Goal: Transaction & Acquisition: Purchase product/service

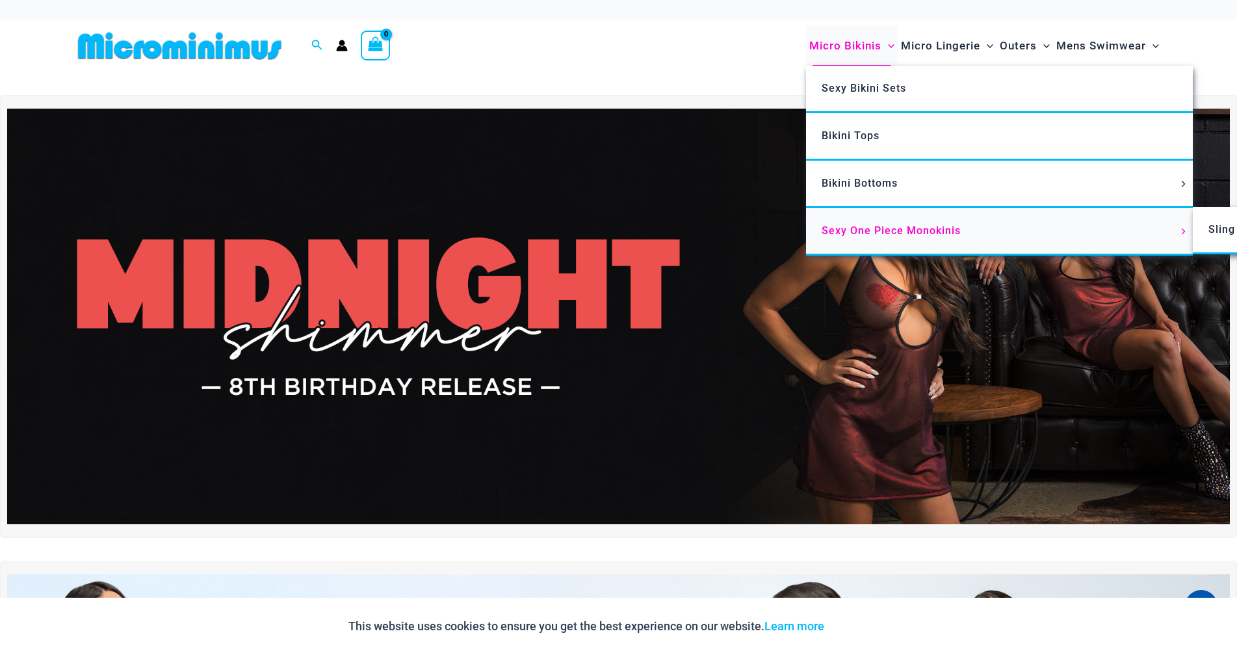
type input "**********"
click at [872, 226] on span "Sexy One Piece Monokinis" at bounding box center [891, 230] width 139 height 12
